Goal: Task Accomplishment & Management: Manage account settings

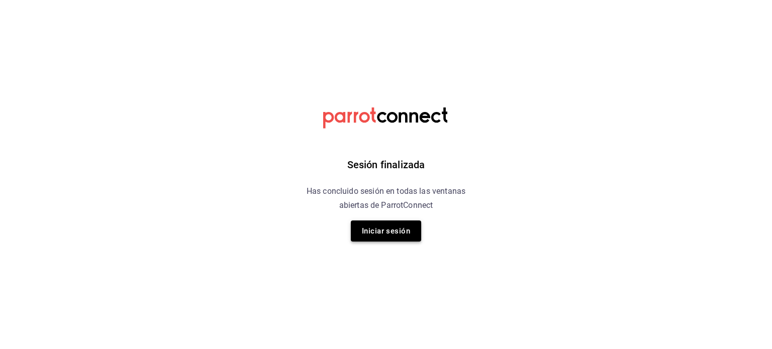
click at [397, 233] on button "Iniciar sesión" at bounding box center [386, 231] width 70 height 21
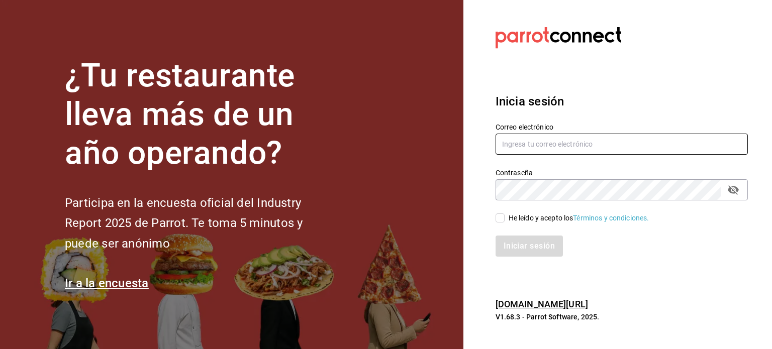
click at [515, 149] on input "text" at bounding box center [621, 144] width 252 height 21
type input "pulporegio@gmail.com"
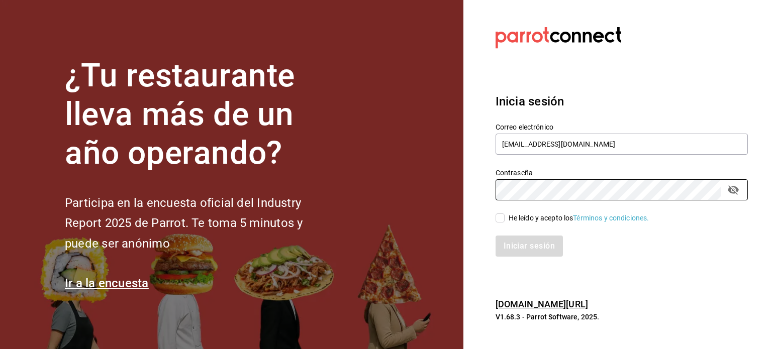
click at [510, 223] on div "He leído y acepto los Términos y condiciones." at bounding box center [579, 218] width 141 height 11
click at [505, 223] on input "He leído y acepto los Términos y condiciones." at bounding box center [499, 218] width 9 height 9
checkbox input "true"
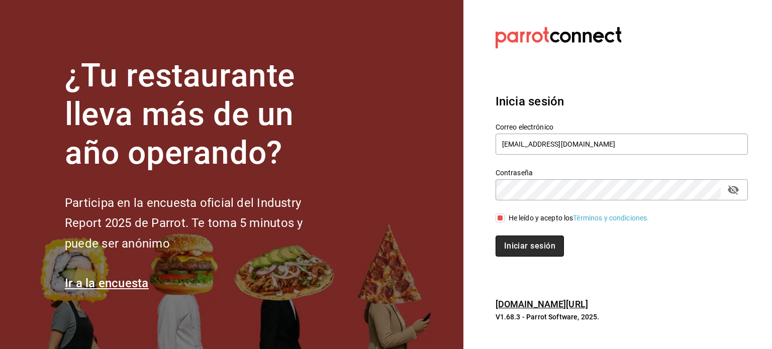
click at [513, 239] on button "Iniciar sesión" at bounding box center [529, 246] width 68 height 21
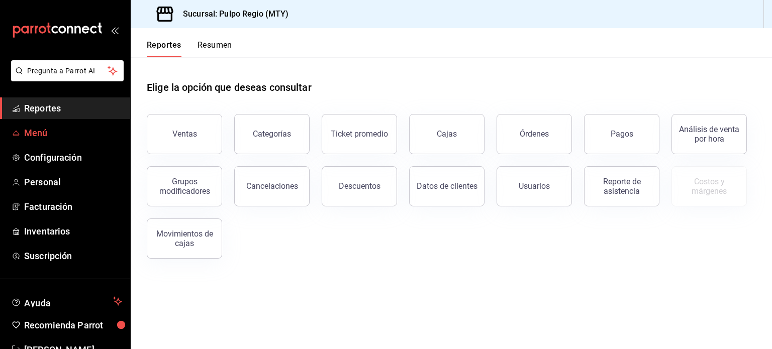
click at [61, 138] on span "Menú" at bounding box center [73, 133] width 98 height 14
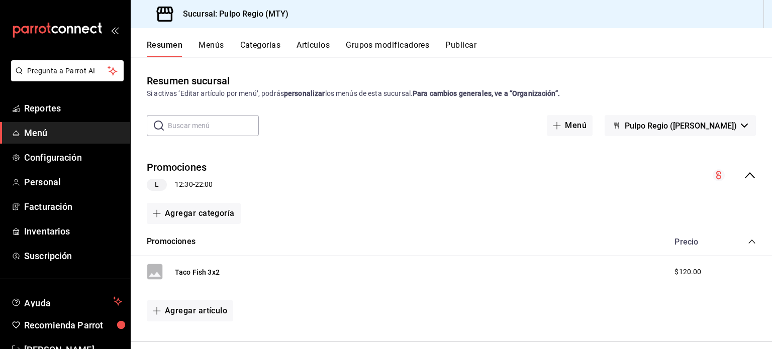
scroll to position [302, 0]
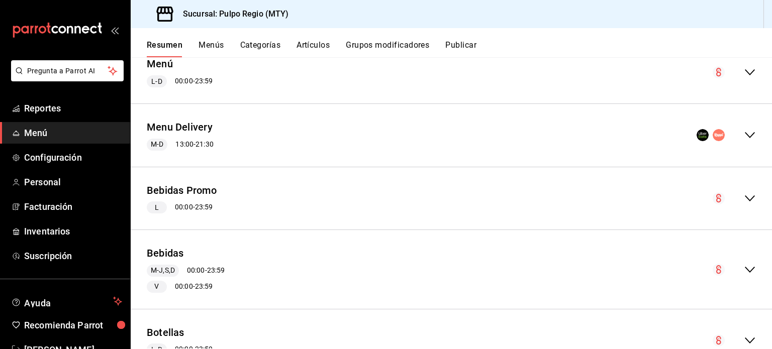
click at [731, 264] on div "collapse-menu-row" at bounding box center [734, 270] width 43 height 12
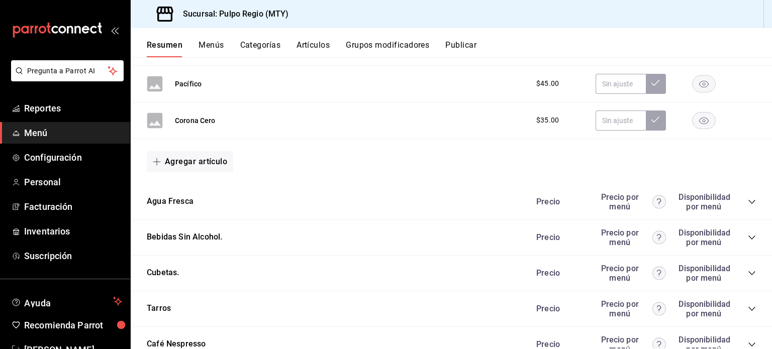
scroll to position [1960, 0]
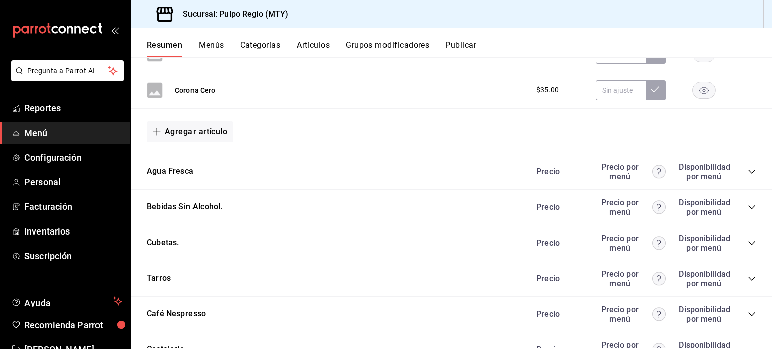
click at [748, 204] on icon "collapse-category-row" at bounding box center [752, 208] width 8 height 8
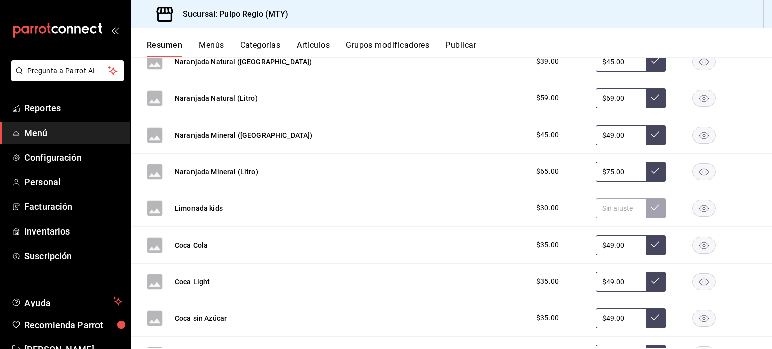
scroll to position [2462, 0]
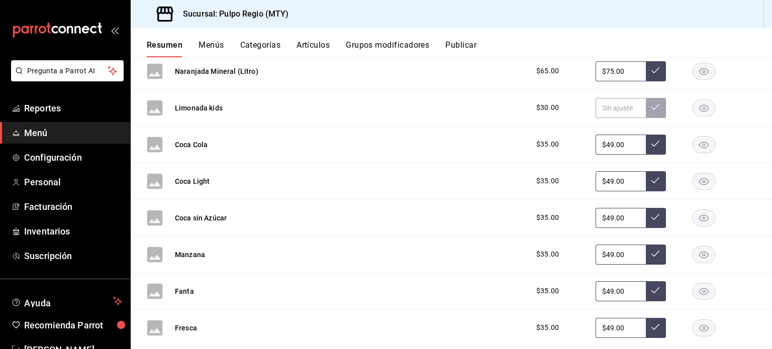
drag, startPoint x: 621, startPoint y: 139, endPoint x: 535, endPoint y: 122, distance: 87.1
click at [535, 127] on div "Coca Cola $35.00 $49.00" at bounding box center [451, 145] width 641 height 37
type input "$45.00"
click at [651, 140] on icon at bounding box center [655, 144] width 8 height 8
drag, startPoint x: 623, startPoint y: 175, endPoint x: 556, endPoint y: 162, distance: 68.5
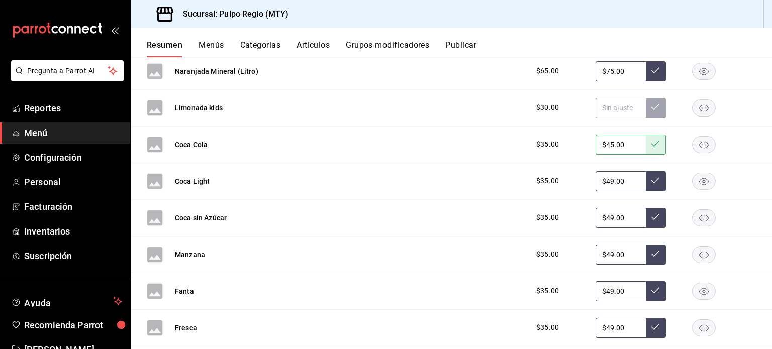
click at [557, 163] on div "Coca Light $35.00 $49.00" at bounding box center [451, 181] width 641 height 37
type input "$45.00"
click at [646, 178] on button at bounding box center [656, 181] width 20 height 20
drag, startPoint x: 611, startPoint y: 212, endPoint x: 544, endPoint y: 212, distance: 67.3
click at [547, 212] on div "$35.00 $49.00" at bounding box center [641, 218] width 230 height 20
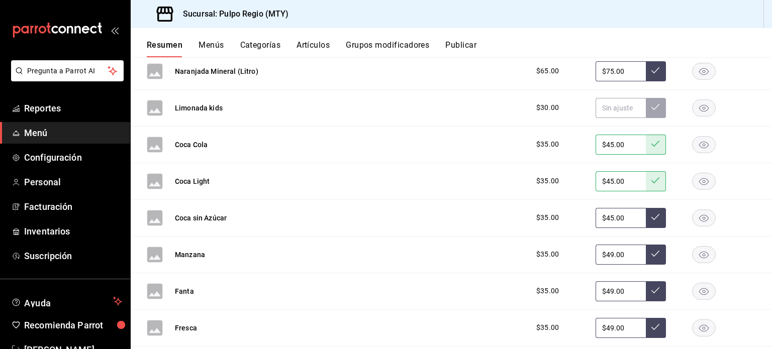
type input "$45.00"
click at [651, 213] on icon at bounding box center [655, 217] width 8 height 8
drag, startPoint x: 626, startPoint y: 246, endPoint x: 509, endPoint y: 247, distance: 117.1
click at [509, 247] on div "Manzana $35.00 $49.00" at bounding box center [451, 255] width 641 height 37
type input "$45.00"
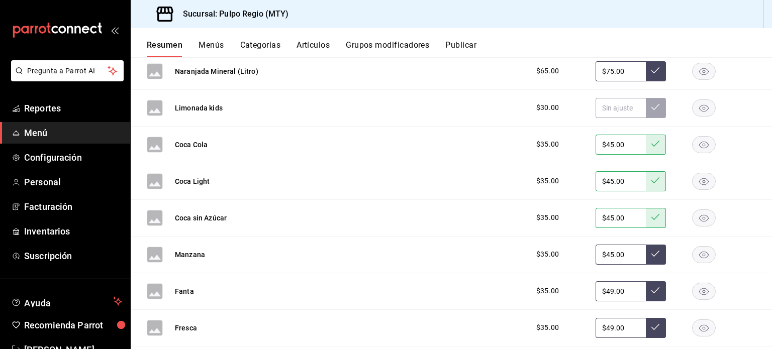
click at [651, 250] on icon at bounding box center [655, 254] width 8 height 8
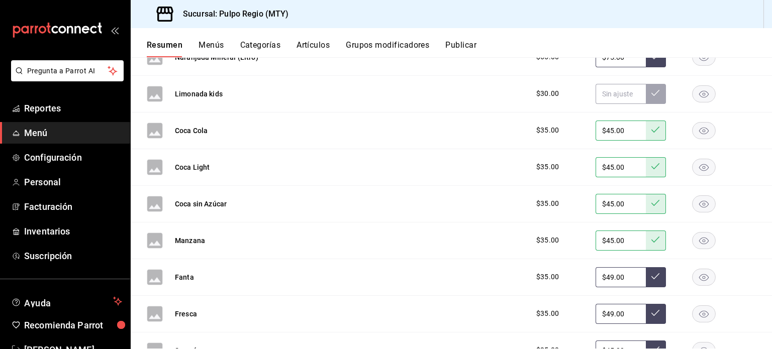
scroll to position [2563, 0]
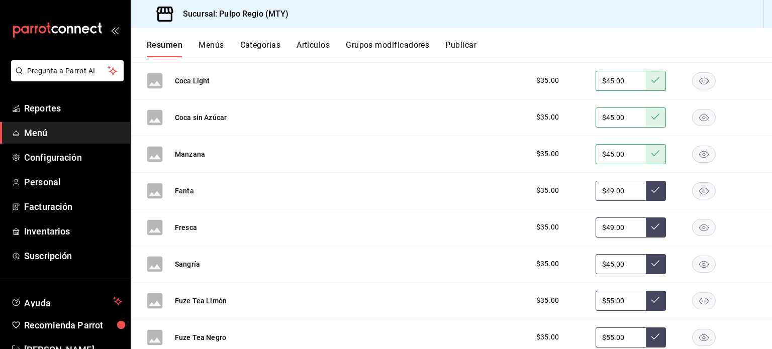
drag, startPoint x: 617, startPoint y: 186, endPoint x: 554, endPoint y: 188, distance: 63.3
click at [554, 188] on div "$35.00 $49.00" at bounding box center [641, 191] width 230 height 20
type input "$45.00"
click at [651, 187] on icon at bounding box center [655, 190] width 8 height 6
drag, startPoint x: 600, startPoint y: 225, endPoint x: 559, endPoint y: 218, distance: 41.8
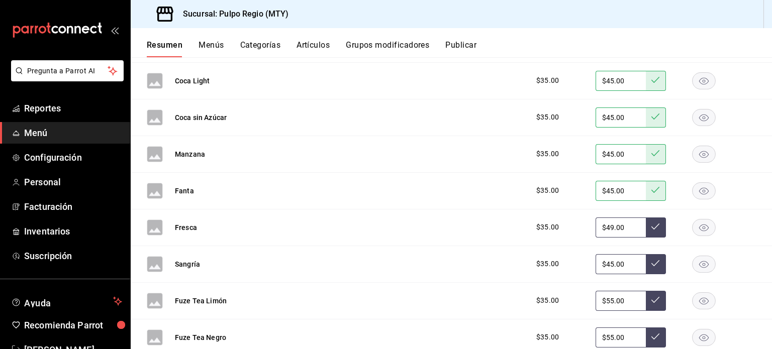
click at [562, 219] on div "$35.00 $49.00" at bounding box center [641, 228] width 230 height 20
type input "$45.00"
click at [654, 221] on button at bounding box center [656, 228] width 20 height 20
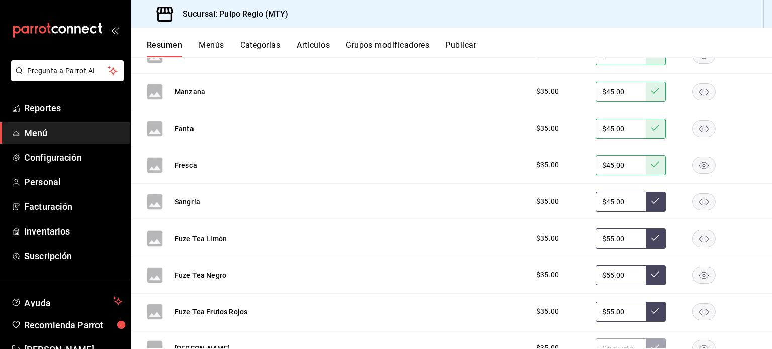
scroll to position [2663, 0]
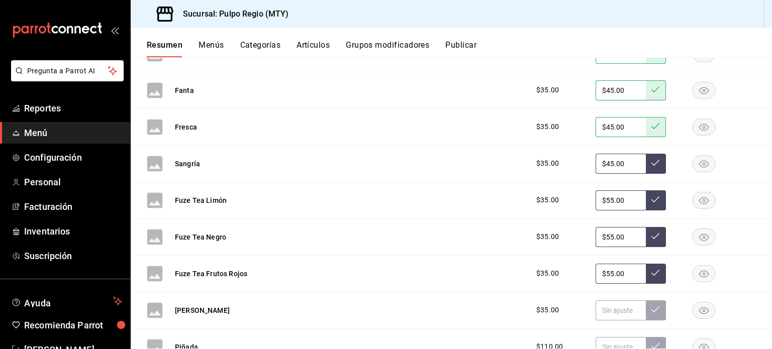
drag, startPoint x: 621, startPoint y: 193, endPoint x: 545, endPoint y: 186, distance: 75.7
click at [545, 190] on div "$35.00 $55.00" at bounding box center [641, 200] width 230 height 20
type input "$45.00"
click at [651, 195] on icon at bounding box center [655, 199] width 8 height 8
drag, startPoint x: 624, startPoint y: 231, endPoint x: 572, endPoint y: 231, distance: 51.8
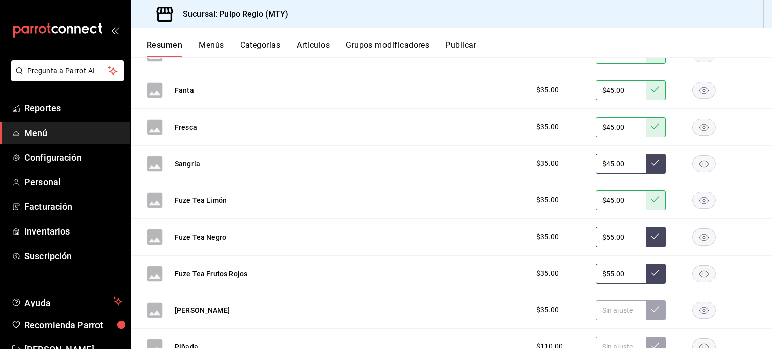
click at [572, 231] on div "$35.00 $55.00" at bounding box center [641, 237] width 230 height 20
type input "$45.00"
click at [651, 232] on icon at bounding box center [655, 236] width 8 height 8
drag, startPoint x: 630, startPoint y: 267, endPoint x: 582, endPoint y: 264, distance: 48.3
click at [583, 264] on div "$35.00 $55.00" at bounding box center [641, 274] width 230 height 20
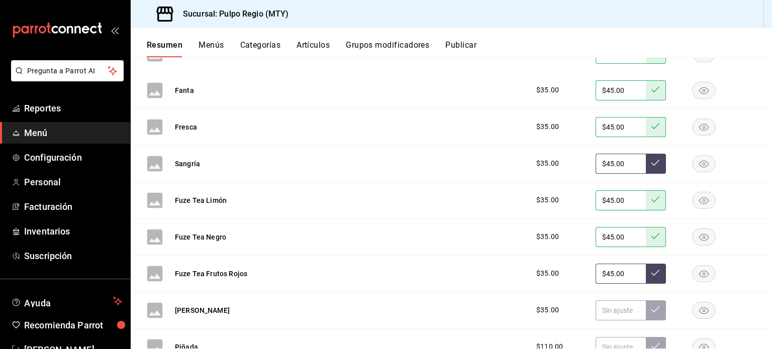
type input "$45.00"
click at [646, 265] on button at bounding box center [656, 274] width 20 height 20
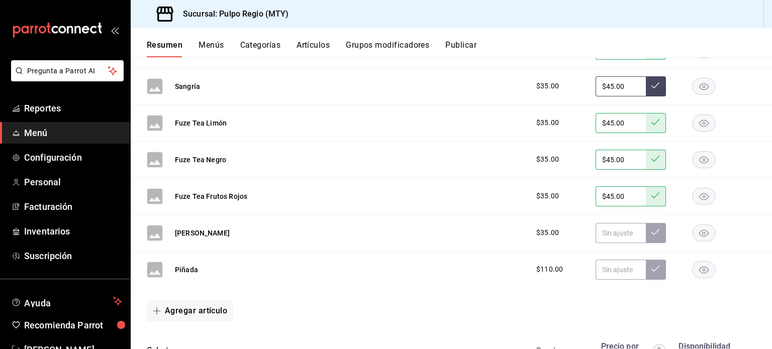
scroll to position [2814, 0]
